Goal: Find specific page/section: Find specific page/section

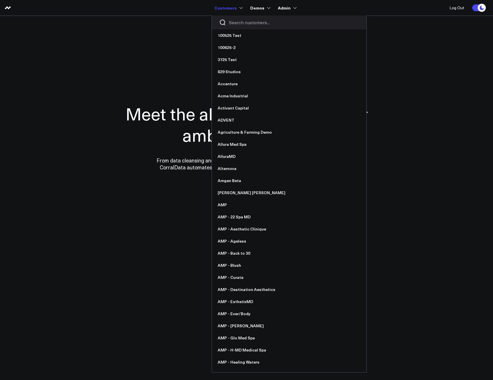
click at [238, 24] on input "Search customers input" at bounding box center [294, 22] width 130 height 6
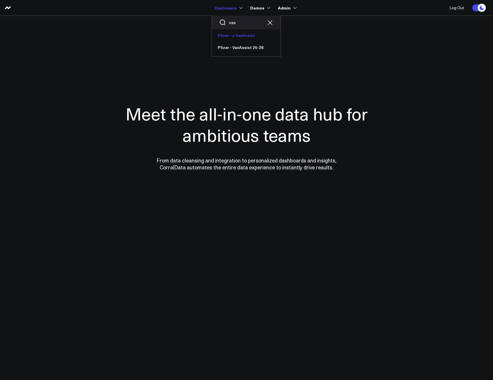
type input "vax"
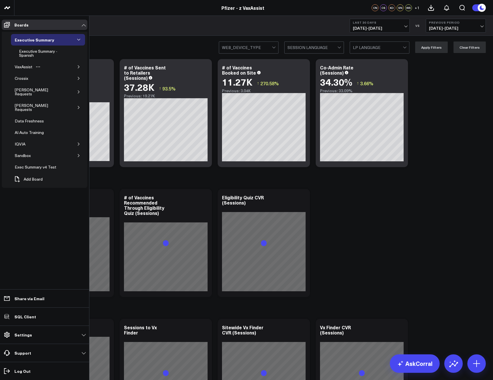
click at [78, 68] on icon "button" at bounding box center [78, 66] width 1 height 3
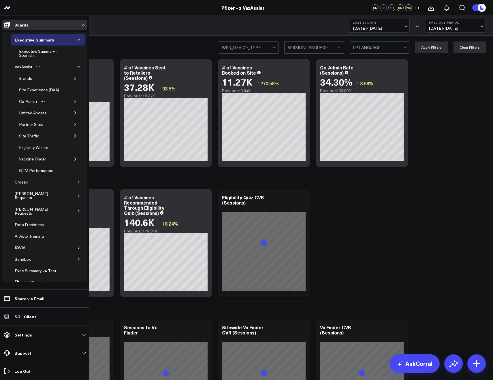
click at [74, 101] on icon "button" at bounding box center [75, 101] width 3 height 3
